Goal: Task Accomplishment & Management: Use online tool/utility

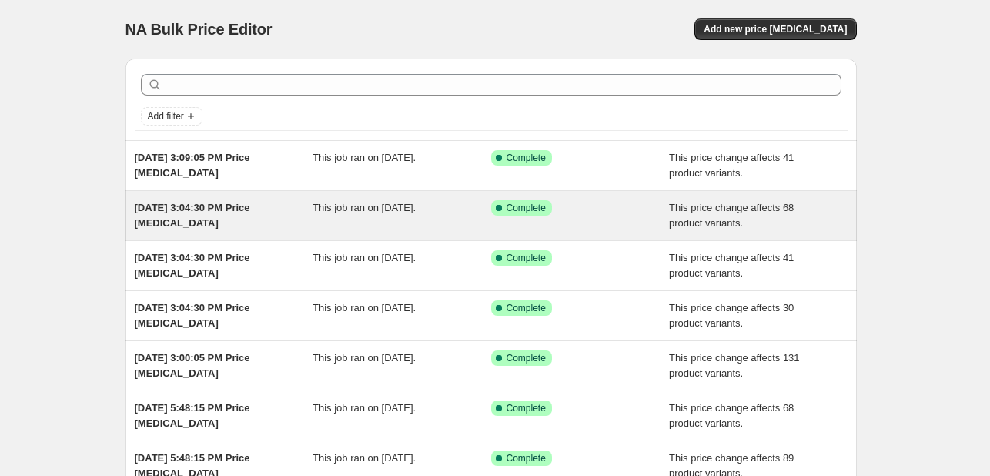
click at [194, 197] on div "[DATE] 3:04:30 PM Price [MEDICAL_DATA] This job ran on [DATE]. Success Complete…" at bounding box center [490, 215] width 731 height 49
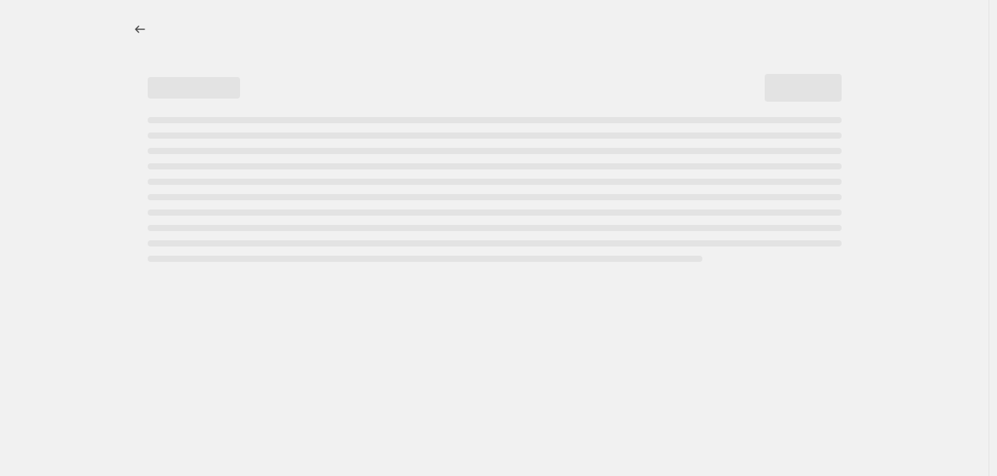
click at [194, 197] on div "Page loading" at bounding box center [495, 197] width 694 height 6
select select "pcap"
select select "no_change"
select select "collection"
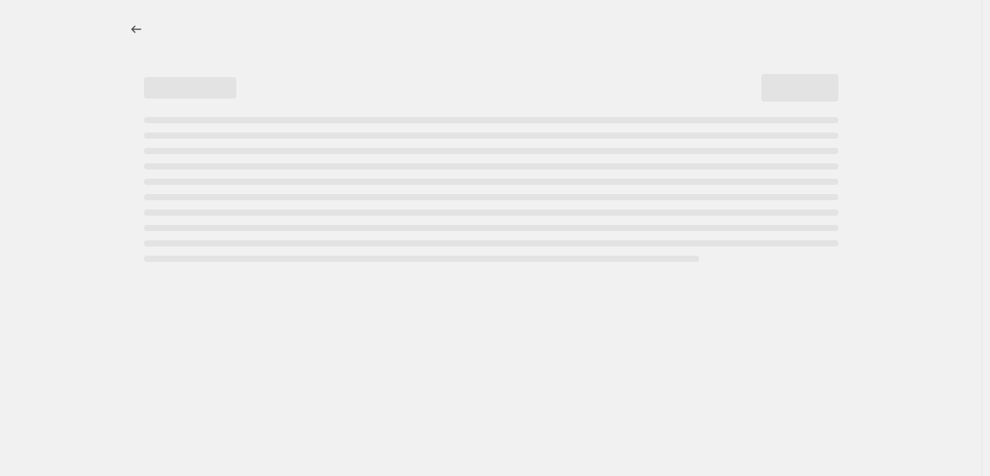
select select "collection"
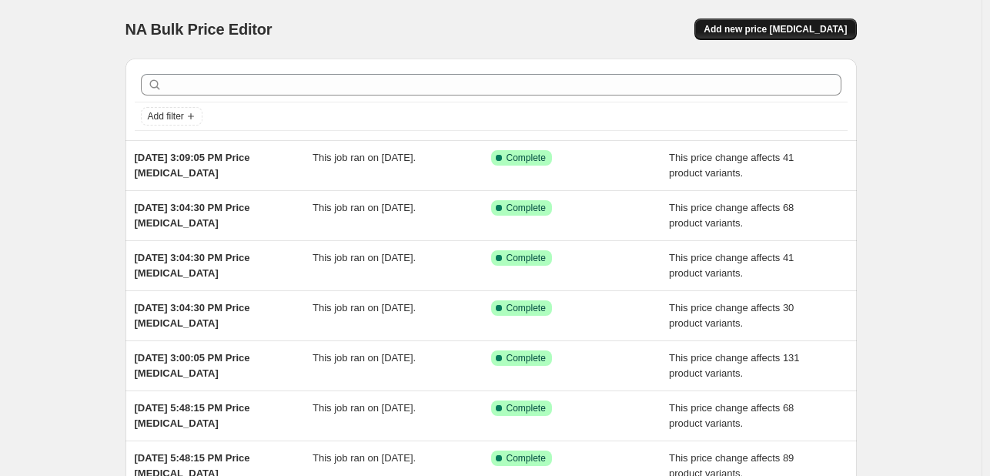
click at [797, 28] on span "Add new price [MEDICAL_DATA]" at bounding box center [774, 29] width 143 height 12
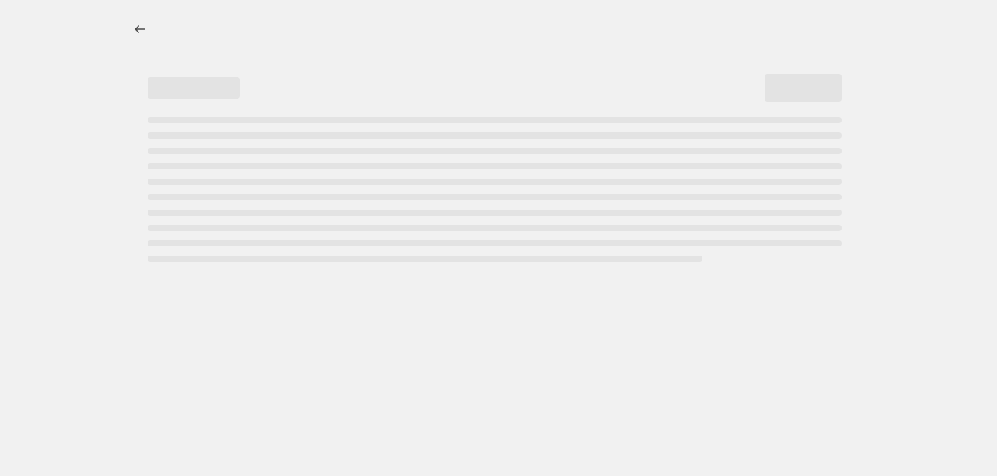
select select "percentage"
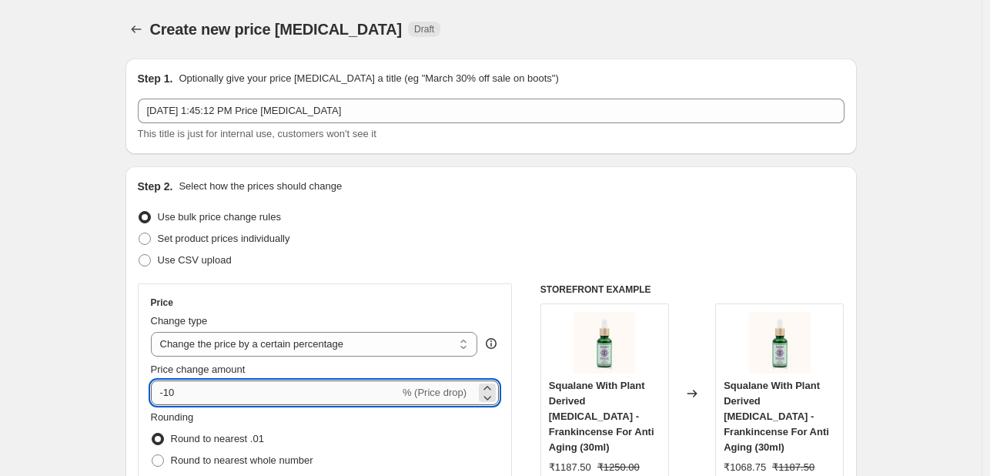
click at [206, 386] on input "-10" at bounding box center [275, 392] width 249 height 25
type input "-1"
type input "-30"
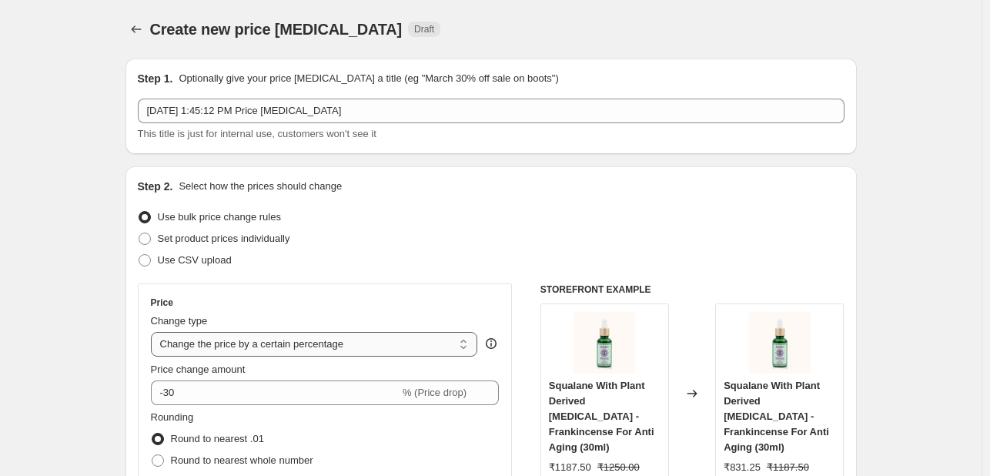
click at [207, 341] on select "Change the price to a certain amount Change the price by a certain amount Chang…" at bounding box center [314, 344] width 327 height 25
select select "pcap"
click at [154, 332] on select "Change the price to a certain amount Change the price by a certain amount Chang…" at bounding box center [314, 344] width 327 height 25
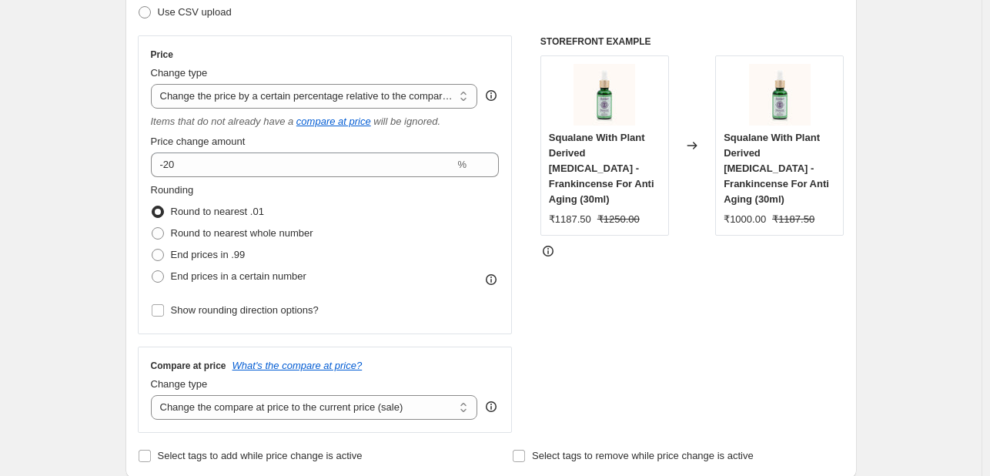
scroll to position [249, 0]
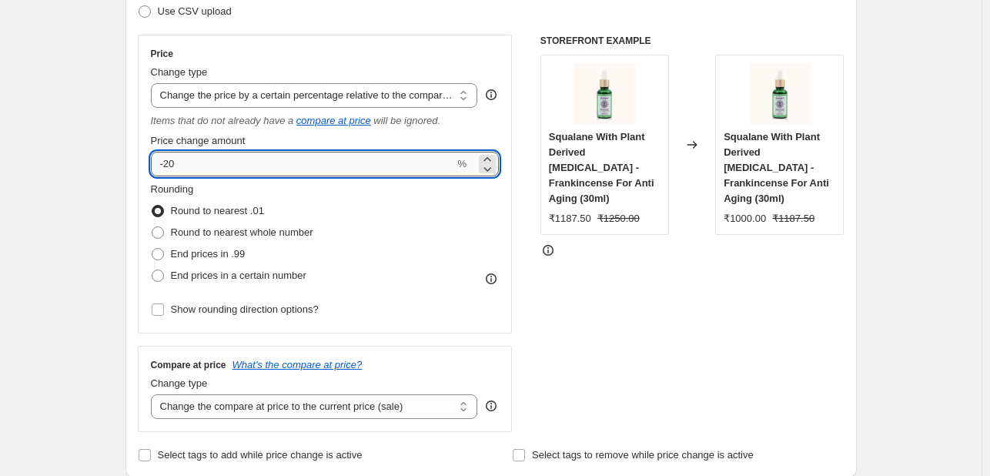
click at [259, 167] on input "-20" at bounding box center [303, 164] width 304 height 25
type input "-2"
type input "-8"
type input "-30"
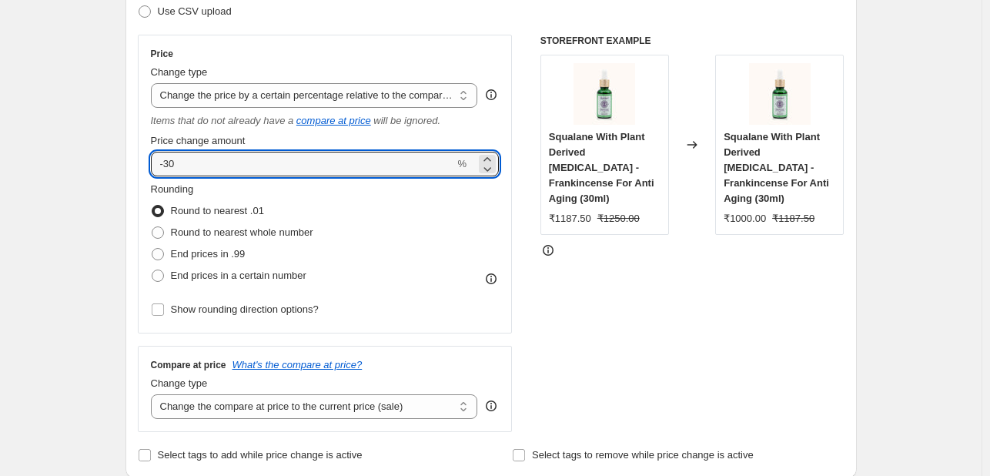
click at [360, 251] on div "Rounding Round to nearest .01 Round to nearest whole number End prices in .99 E…" at bounding box center [325, 234] width 349 height 105
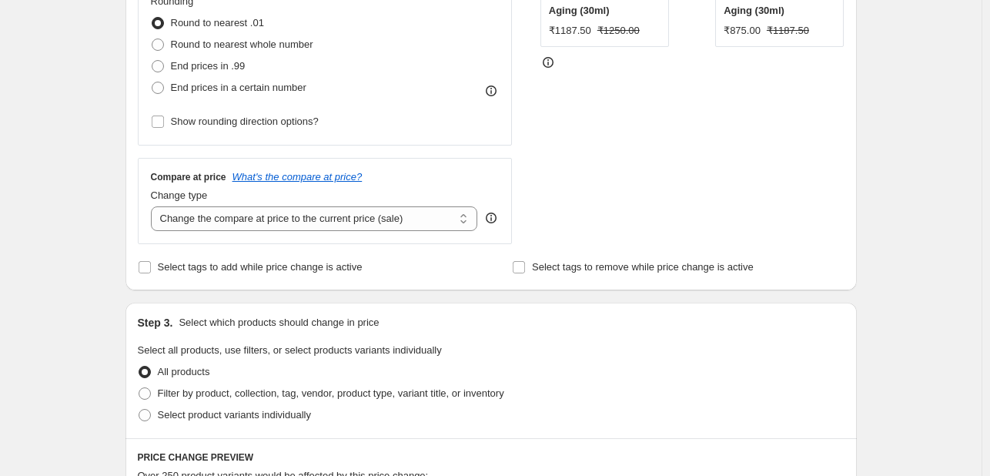
scroll to position [465, 0]
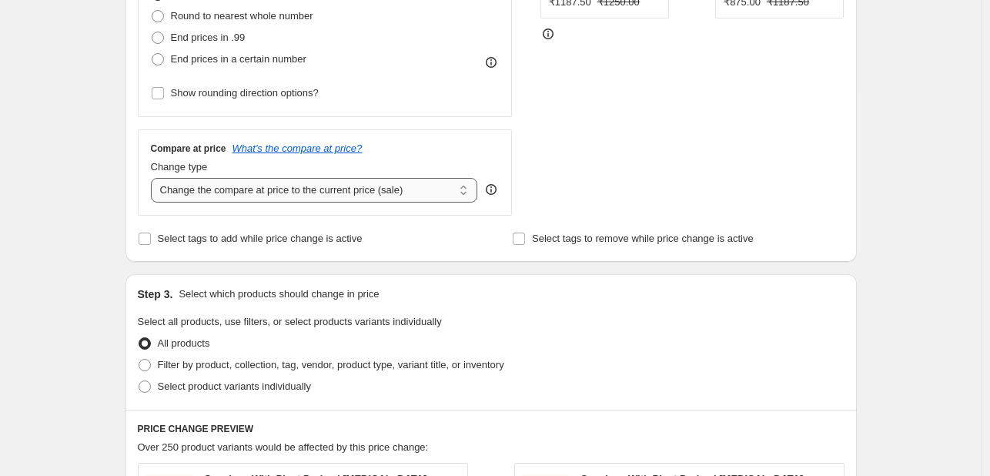
click at [357, 199] on select "Change the compare at price to the current price (sale) Change the compare at p…" at bounding box center [314, 190] width 327 height 25
click at [339, 195] on select "Change the compare at price to the current price (sale) Change the compare at p…" at bounding box center [314, 190] width 327 height 25
select select "no_change"
click at [154, 179] on select "Change the compare at price to the current price (sale) Change the compare at p…" at bounding box center [314, 190] width 327 height 25
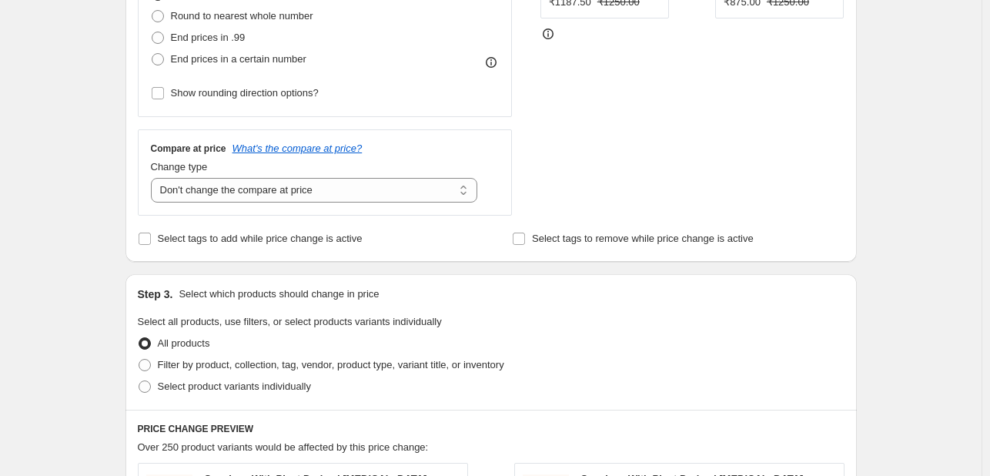
click at [259, 325] on span "Select all products, use filters, or select products variants individually" at bounding box center [290, 321] width 304 height 12
click at [300, 329] on legend "Select all products, use filters, or select products variants individually" at bounding box center [290, 323] width 304 height 18
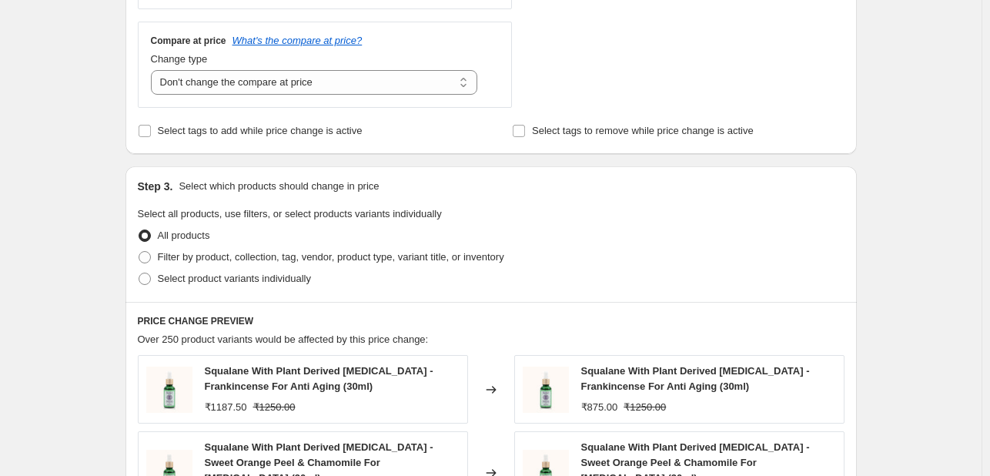
scroll to position [574, 0]
click at [212, 256] on span "Filter by product, collection, tag, vendor, product type, variant title, or inv…" at bounding box center [331, 255] width 346 height 12
click at [139, 250] on input "Filter by product, collection, tag, vendor, product type, variant title, or inv…" at bounding box center [139, 249] width 1 height 1
radio input "true"
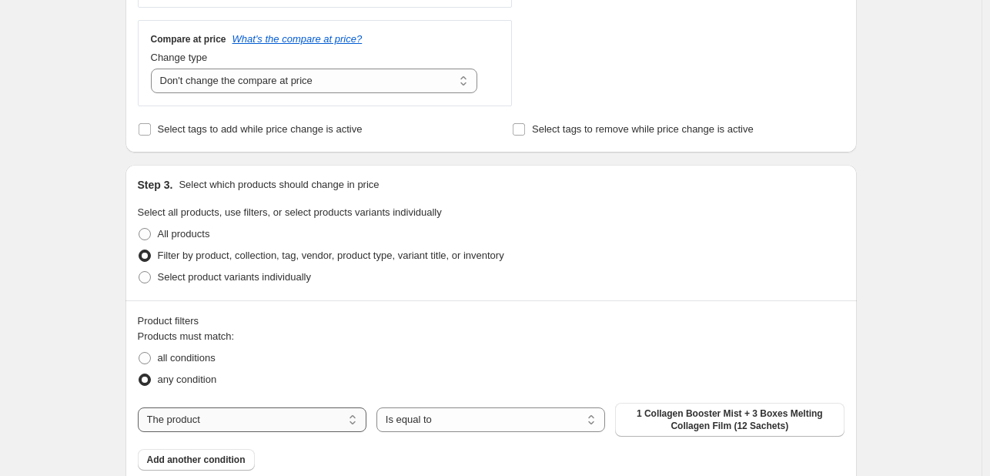
click at [268, 426] on select "The product The product's collection The product's tag The product's vendor The…" at bounding box center [252, 419] width 229 height 25
select select "collection"
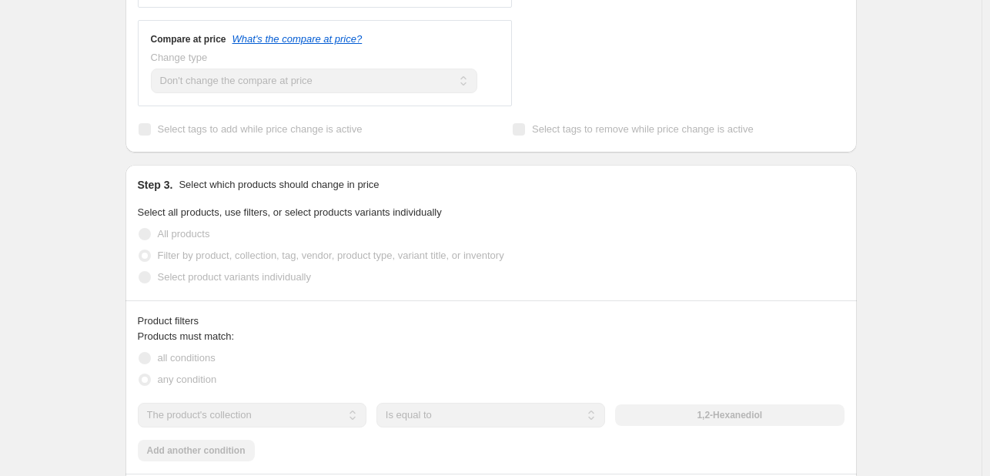
click at [269, 287] on label "Select product variants individually" at bounding box center [224, 277] width 173 height 22
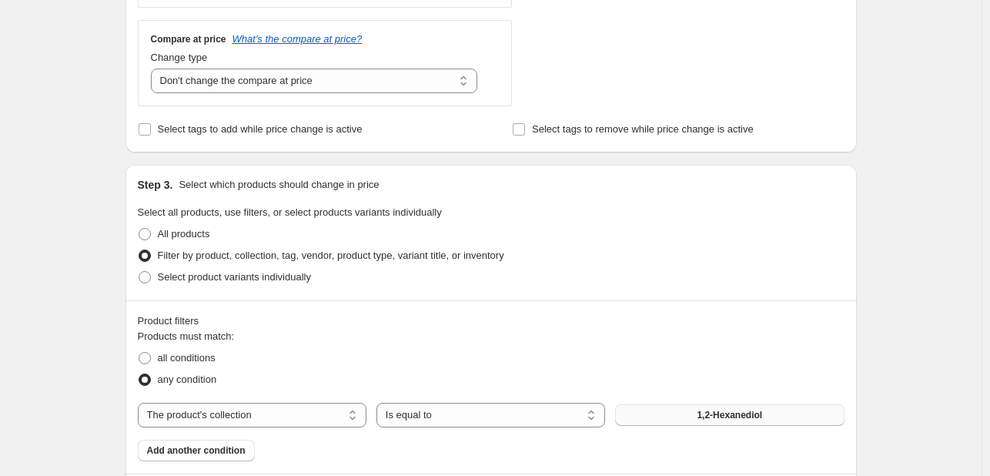
click at [696, 422] on button "1,2-Hexanediol" at bounding box center [729, 415] width 229 height 22
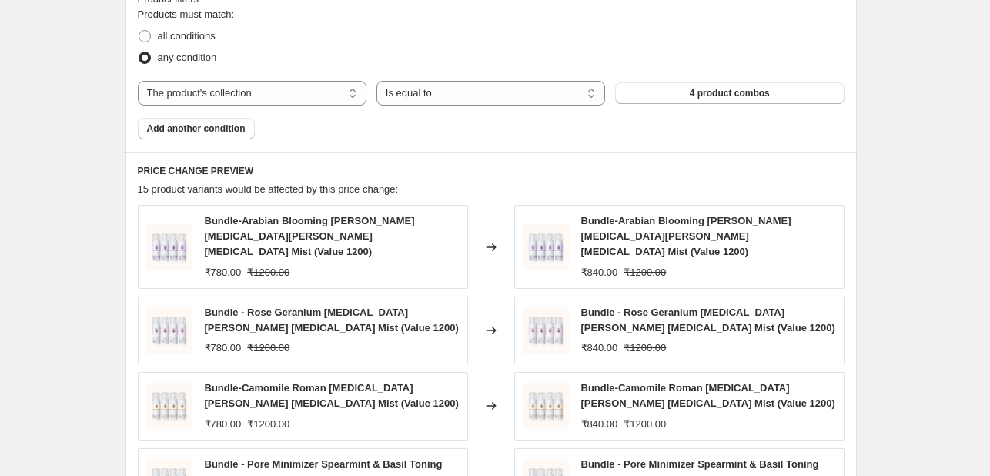
drag, startPoint x: 696, startPoint y: 422, endPoint x: 623, endPoint y: 327, distance: 119.7
click at [623, 340] on div "₹840.00 ₹1200.00" at bounding box center [708, 347] width 255 height 15
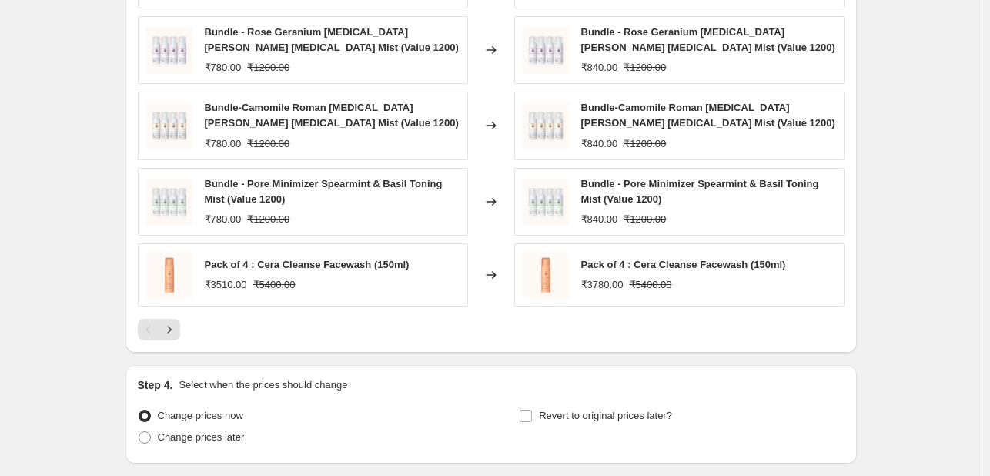
scroll to position [1274, 0]
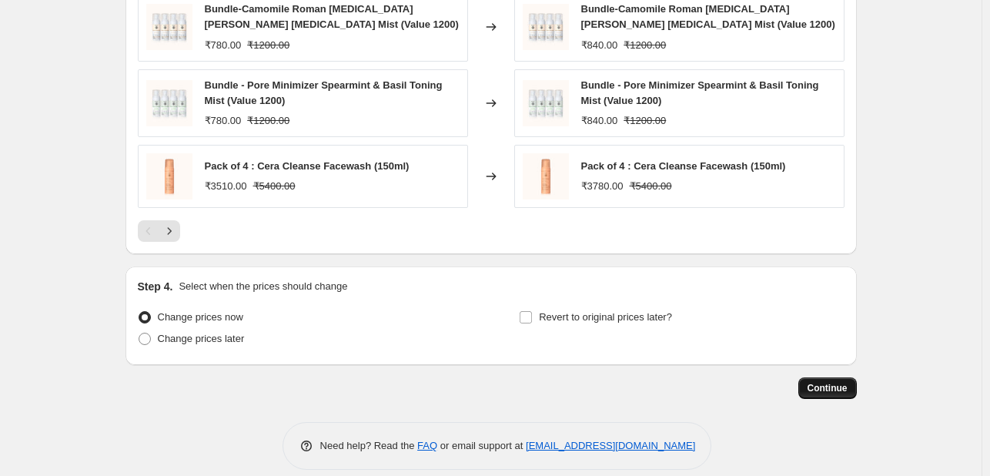
click at [837, 382] on span "Continue" at bounding box center [827, 388] width 40 height 12
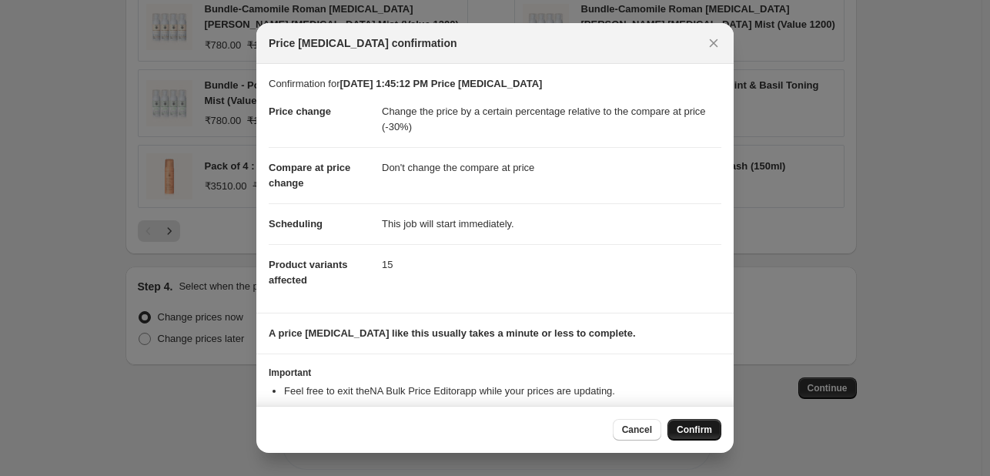
click at [685, 422] on button "Confirm" at bounding box center [694, 430] width 54 height 22
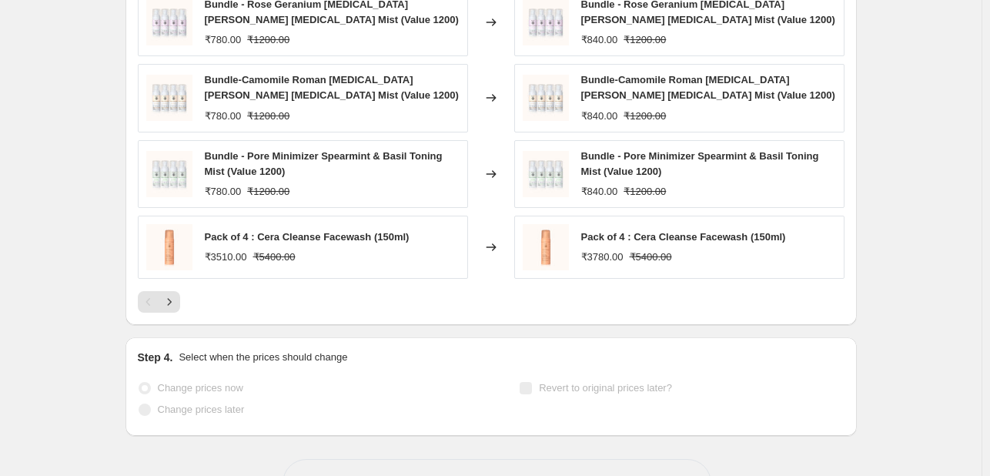
scroll to position [1314, 0]
click at [443, 64] on div "Bundle-Camomile Roman [MEDICAL_DATA][PERSON_NAME] [MEDICAL_DATA] Mist (Value 12…" at bounding box center [303, 98] width 330 height 68
select select "pcap"
select select "no_change"
select select "collection"
